Goal: Navigation & Orientation: Find specific page/section

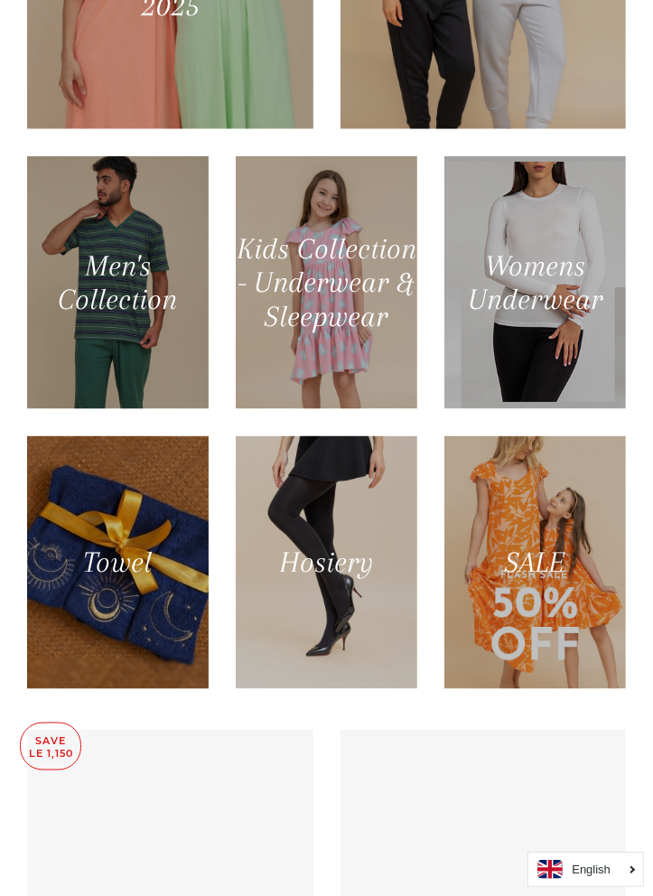
scroll to position [1169, 0]
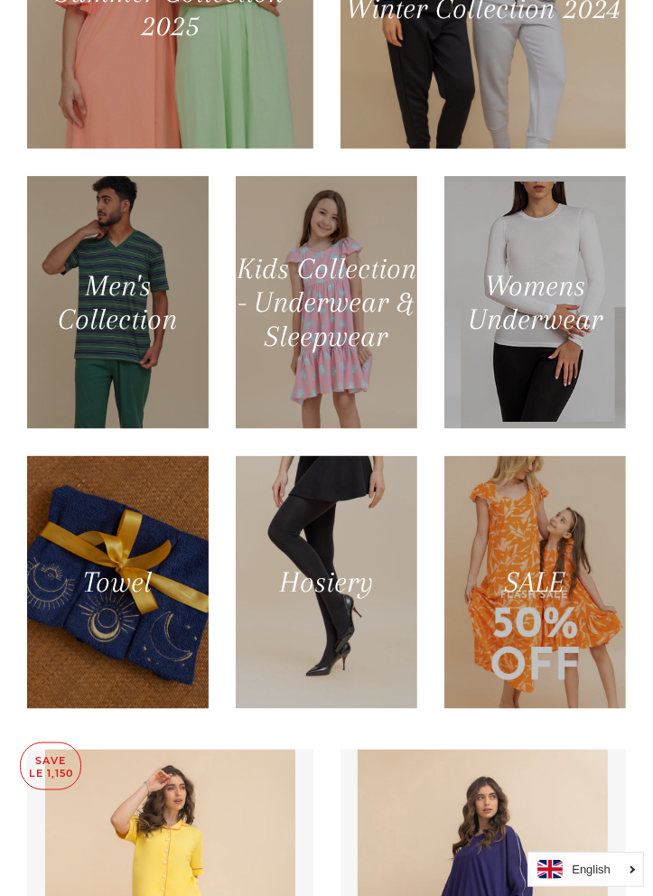
click at [576, 429] on div at bounding box center [534, 302] width 181 height 253
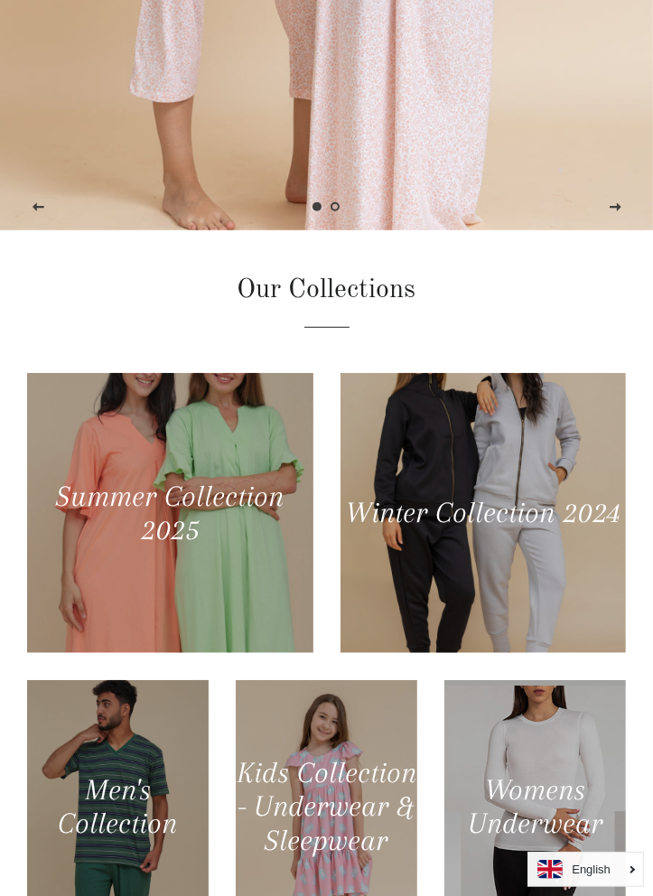
scroll to position [665, 0]
click at [561, 629] on div at bounding box center [483, 513] width 286 height 280
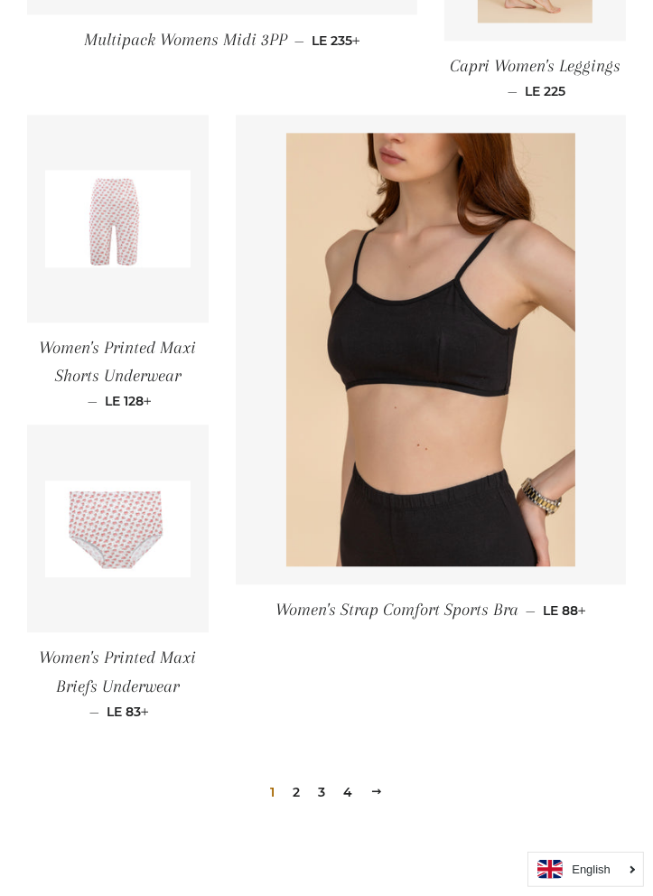
scroll to position [2342, 0]
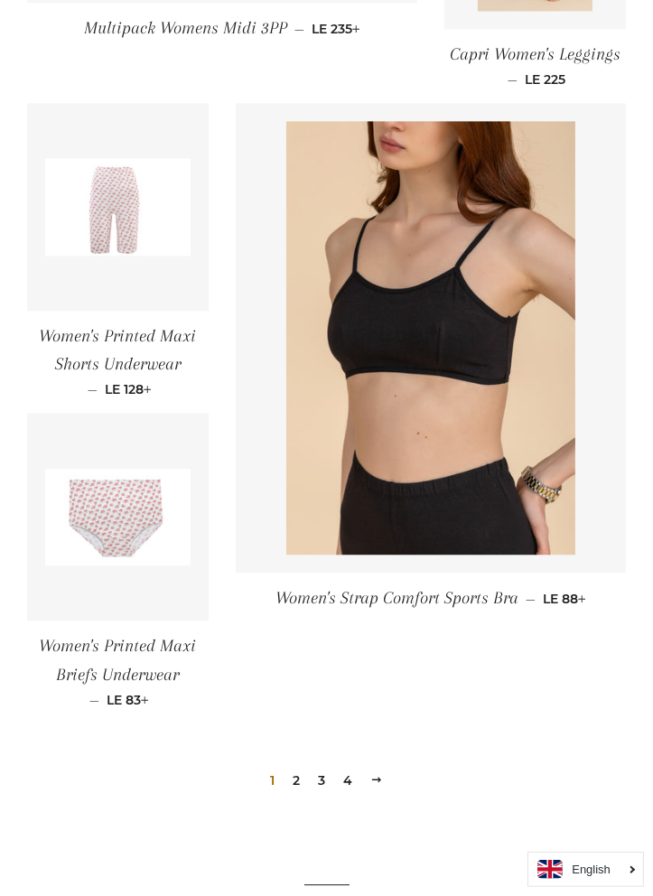
click at [297, 767] on link "2" at bounding box center [296, 780] width 22 height 27
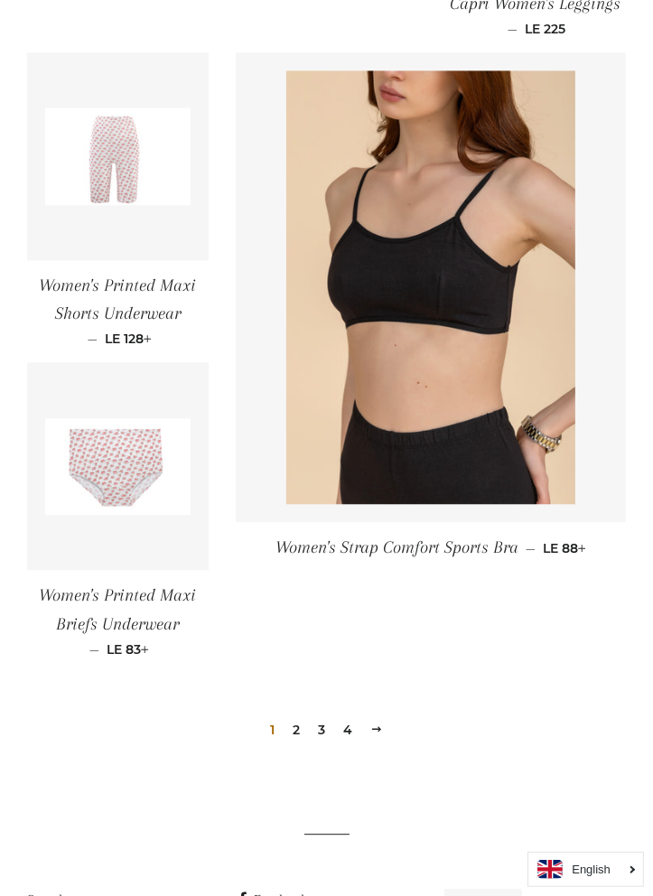
scroll to position [2429, 0]
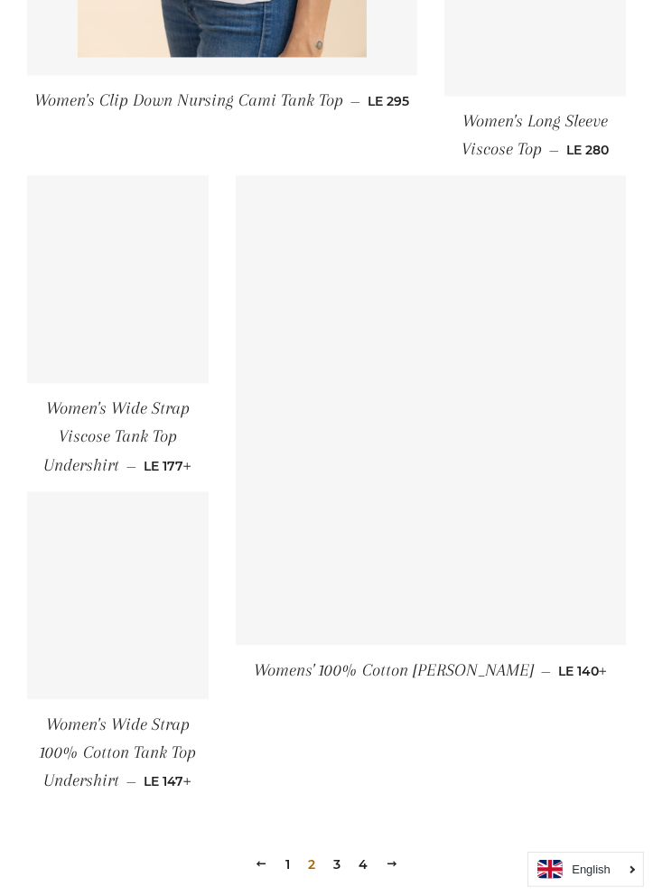
scroll to position [2231, 0]
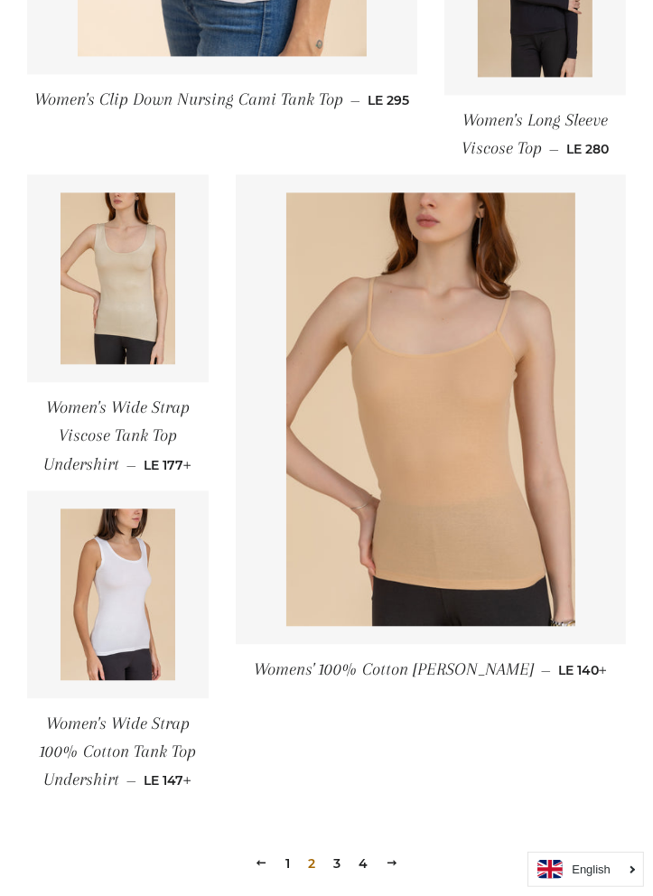
click at [337, 850] on link "3" at bounding box center [337, 863] width 22 height 27
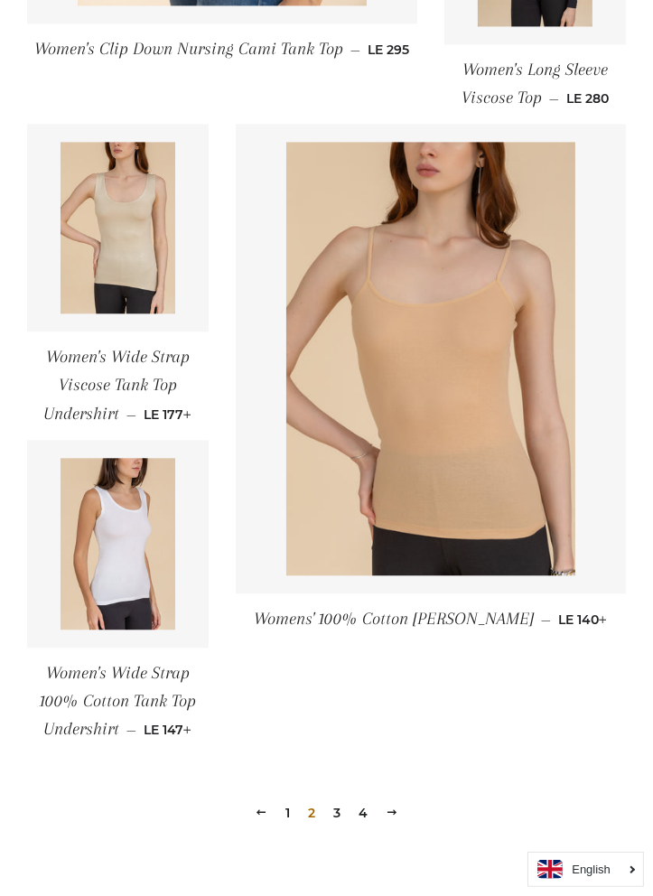
scroll to position [2319, 0]
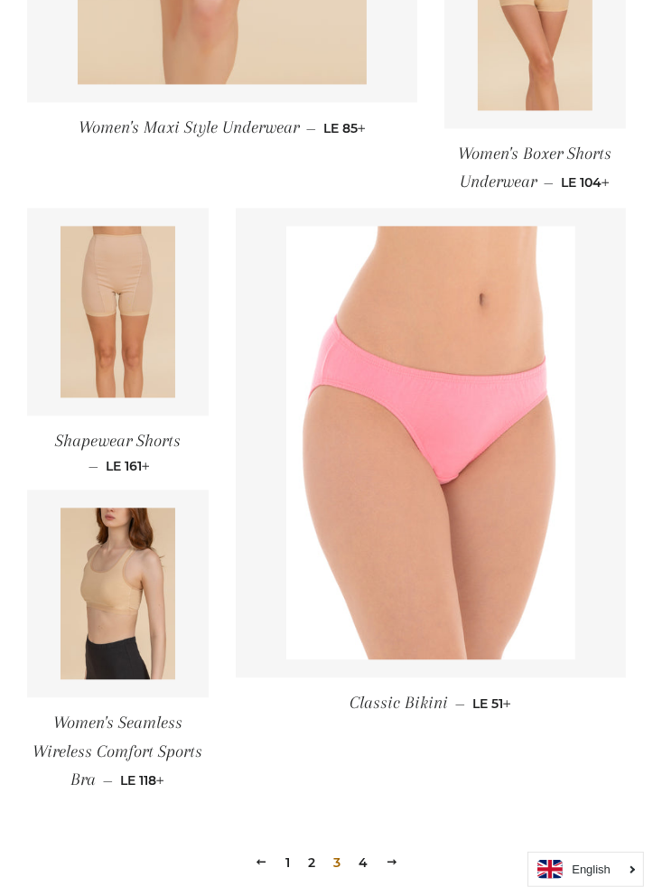
scroll to position [2155, 0]
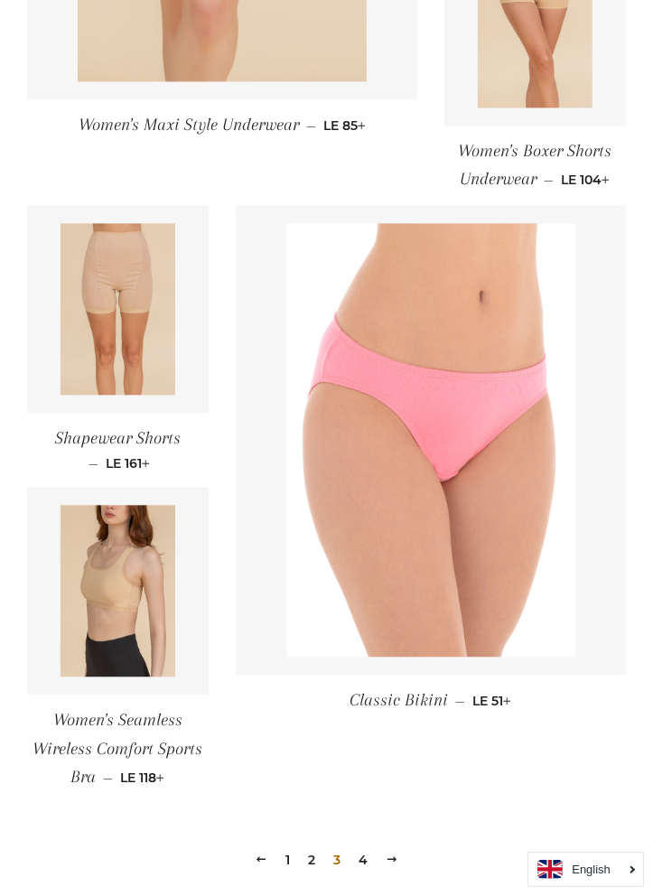
click at [363, 846] on link "4" at bounding box center [362, 859] width 23 height 27
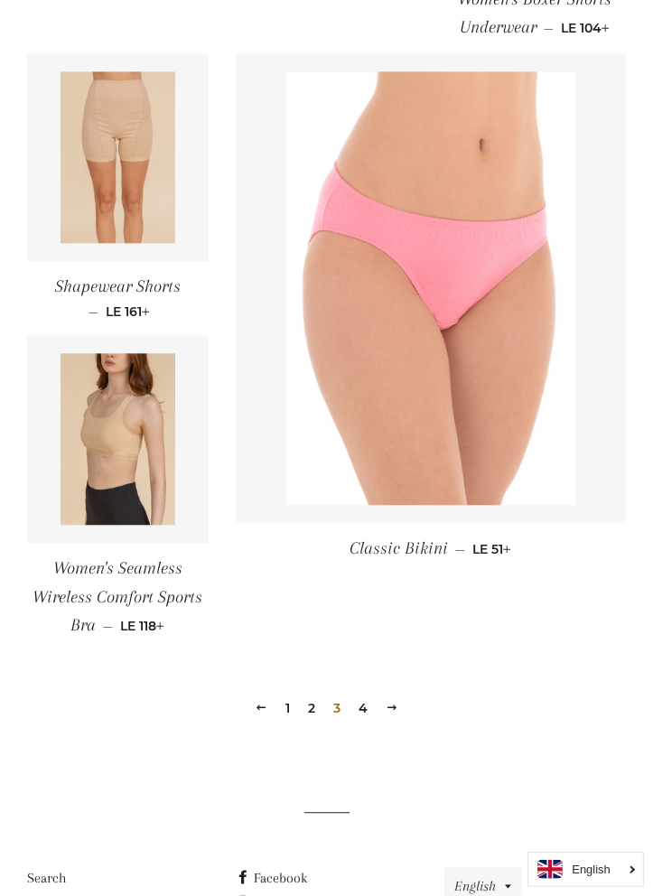
scroll to position [2312, 0]
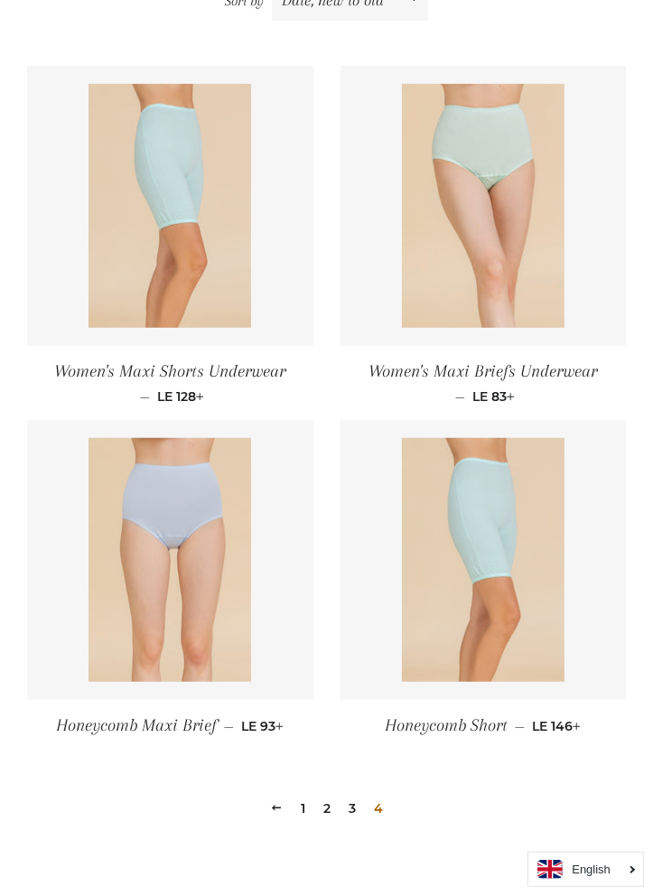
scroll to position [683, 0]
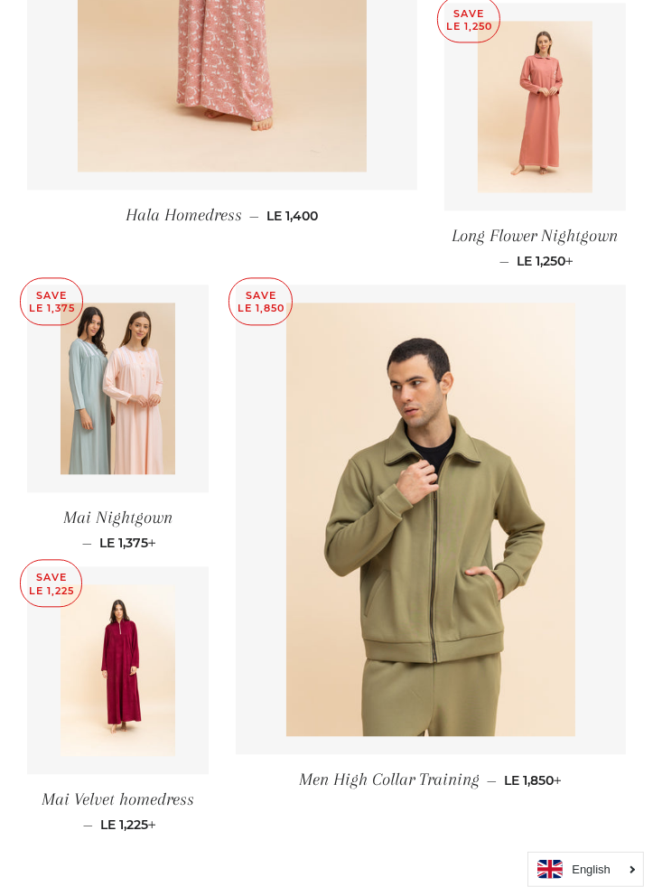
scroll to position [2158, 0]
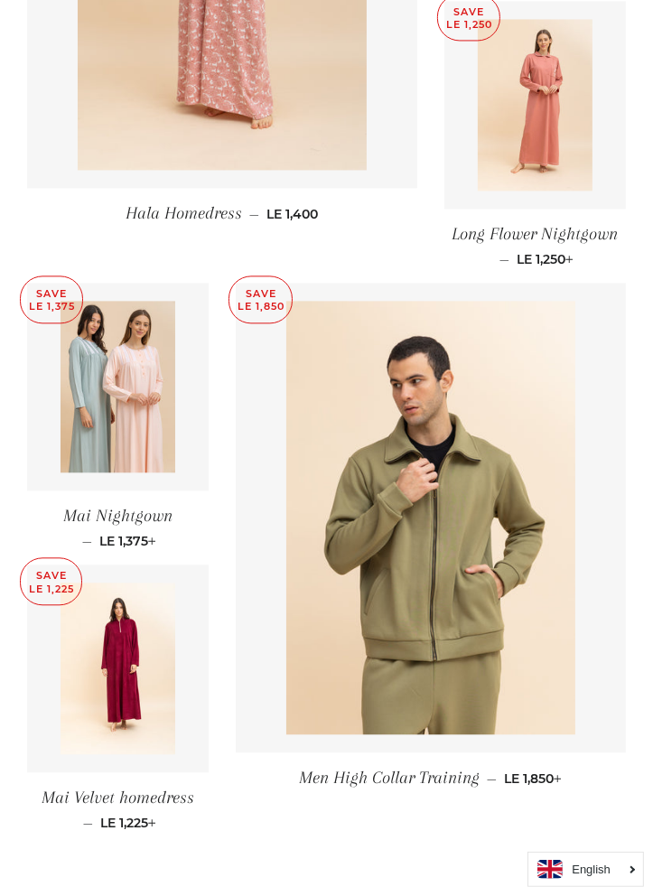
click at [320, 889] on link "2" at bounding box center [322, 902] width 22 height 27
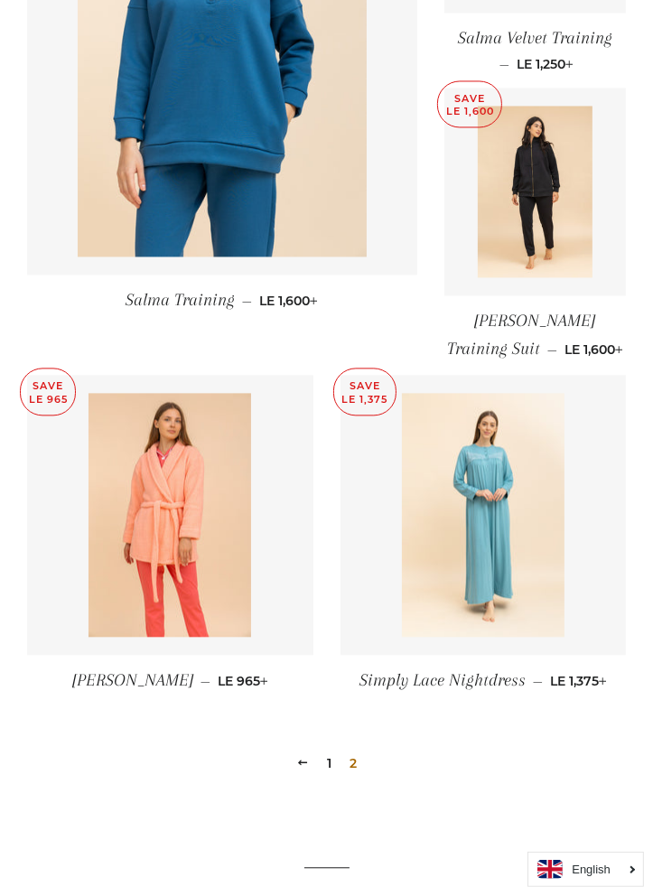
scroll to position [2118, 0]
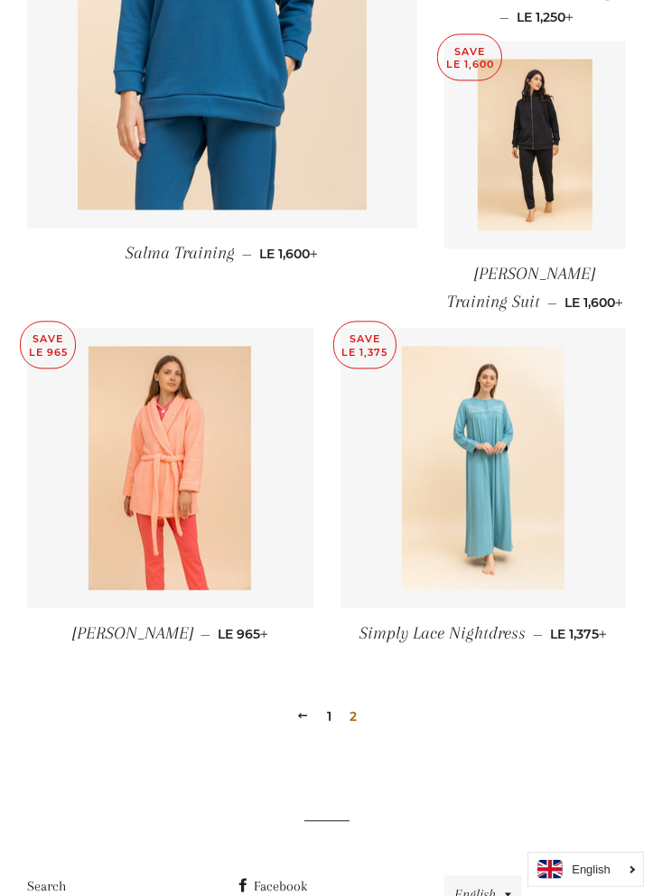
click at [329, 702] on link "1" at bounding box center [329, 715] width 19 height 27
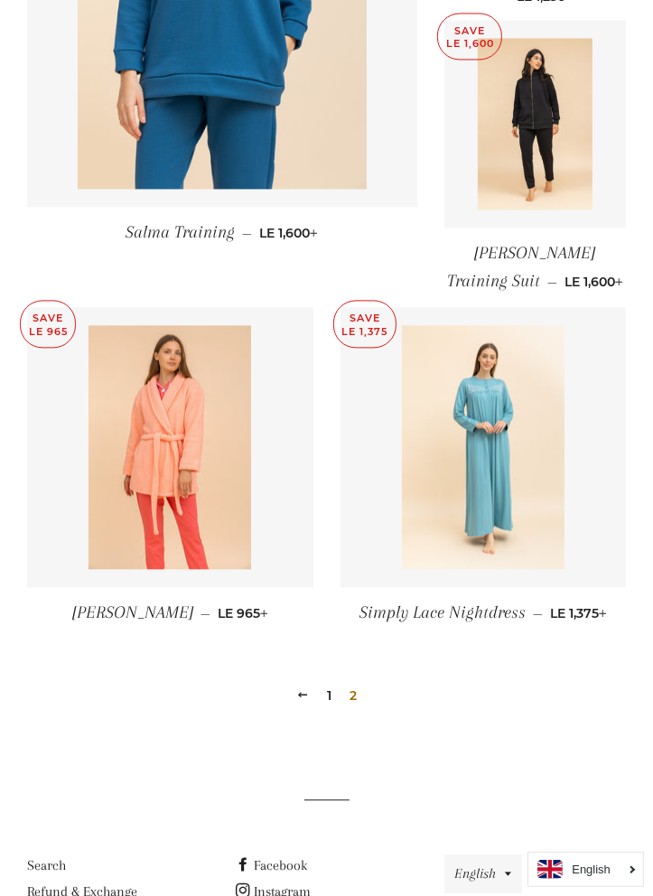
scroll to position [2161, 0]
